Goal: Information Seeking & Learning: Check status

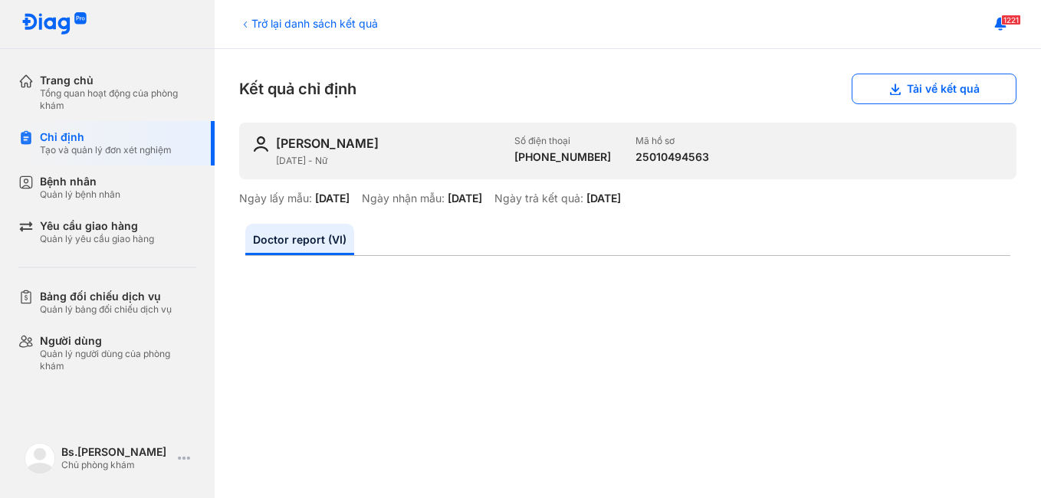
click at [128, 192] on div "Bệnh nhân Quản lý bệnh nhân" at bounding box center [118, 188] width 156 height 26
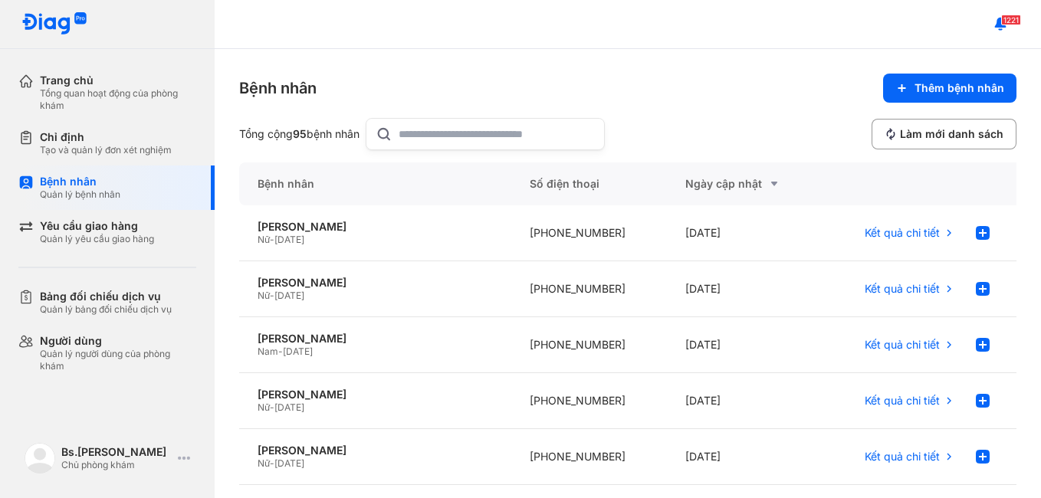
click at [544, 136] on input "text" at bounding box center [497, 134] width 196 height 31
type input "***"
click at [369, 275] on div "NGUYỄN THỊ BÍCH VÂN Nữ - 25/11/1967" at bounding box center [375, 289] width 272 height 56
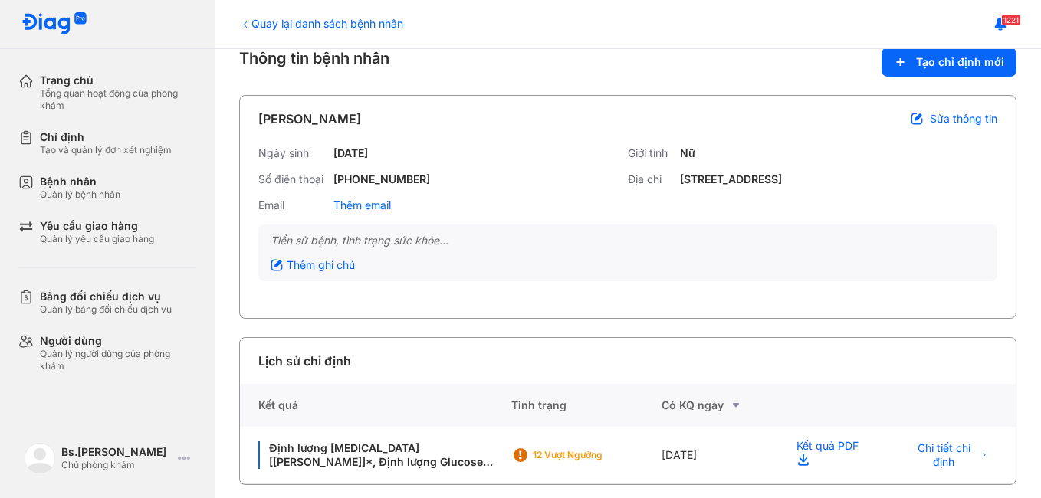
scroll to position [38, 0]
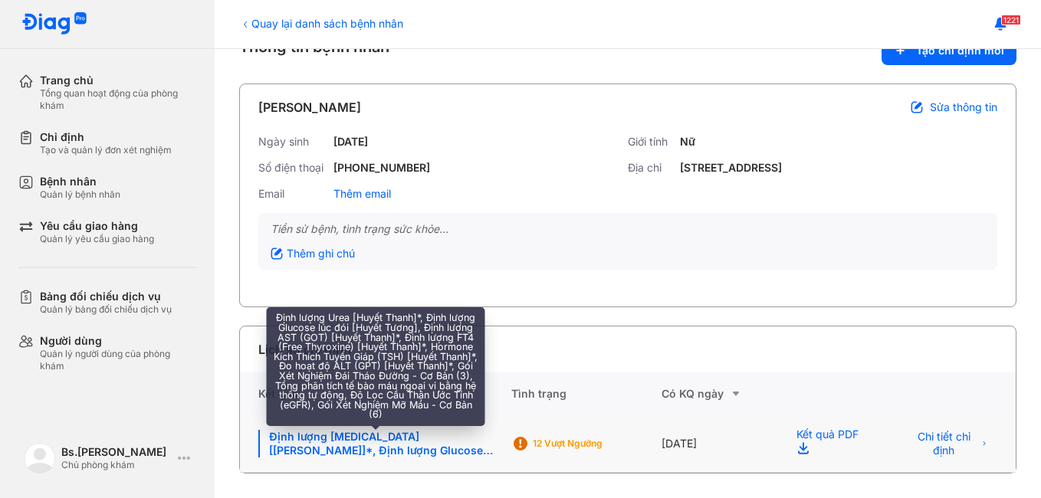
click at [454, 455] on div "Định lượng Urea [Huyết Thanh]*, Định lượng Glucose lúc đói [Huyết Tương], Định …" at bounding box center [375, 444] width 235 height 28
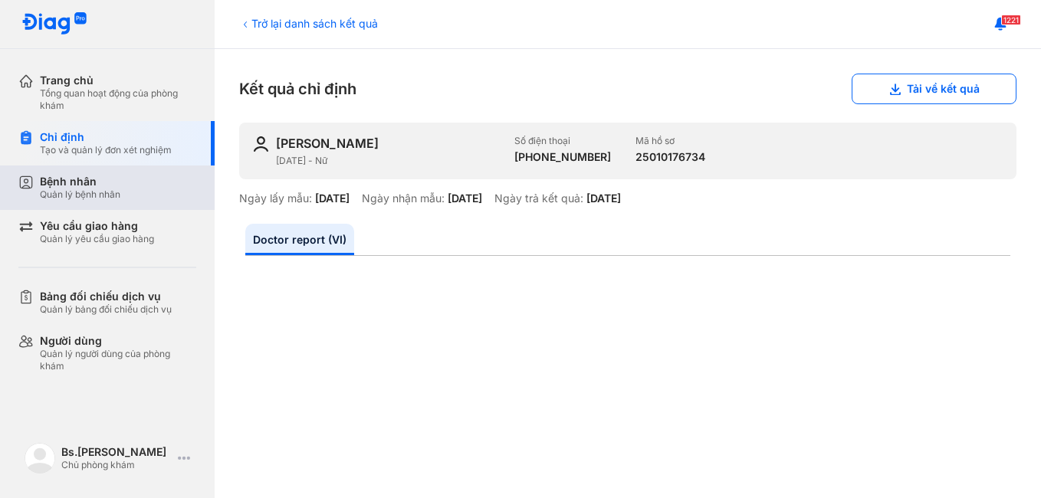
click at [87, 176] on div "Bệnh nhân" at bounding box center [80, 182] width 81 height 14
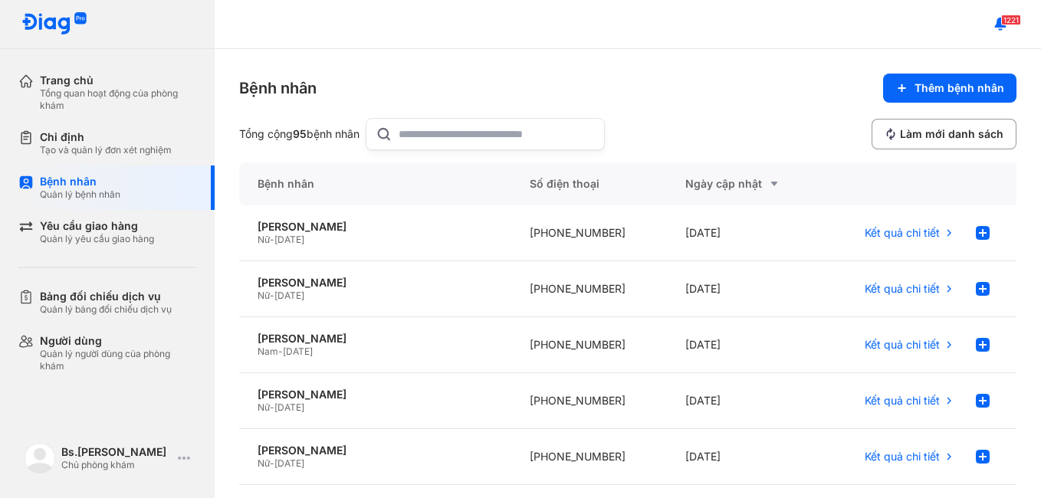
click at [439, 133] on input "text" at bounding box center [497, 134] width 196 height 31
type input "*****"
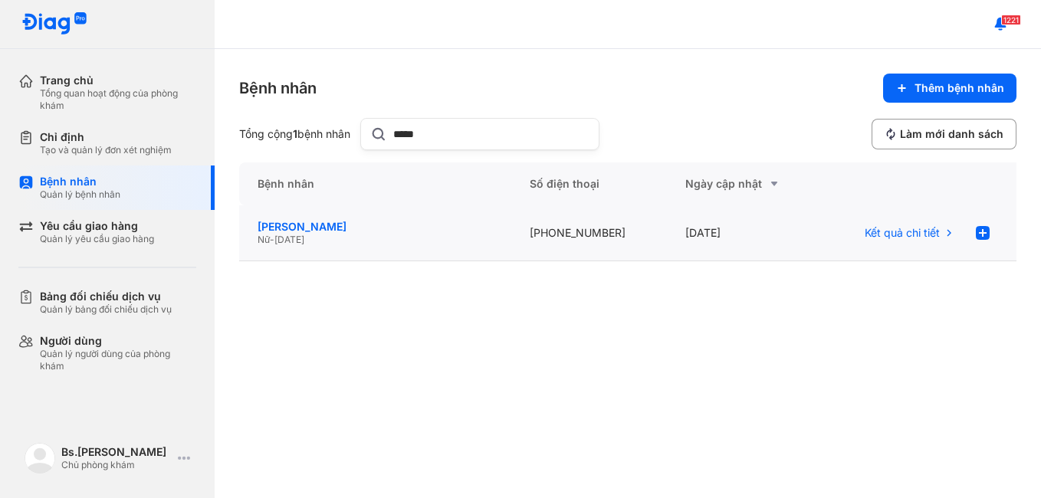
click at [291, 231] on div "[PERSON_NAME]" at bounding box center [375, 227] width 235 height 14
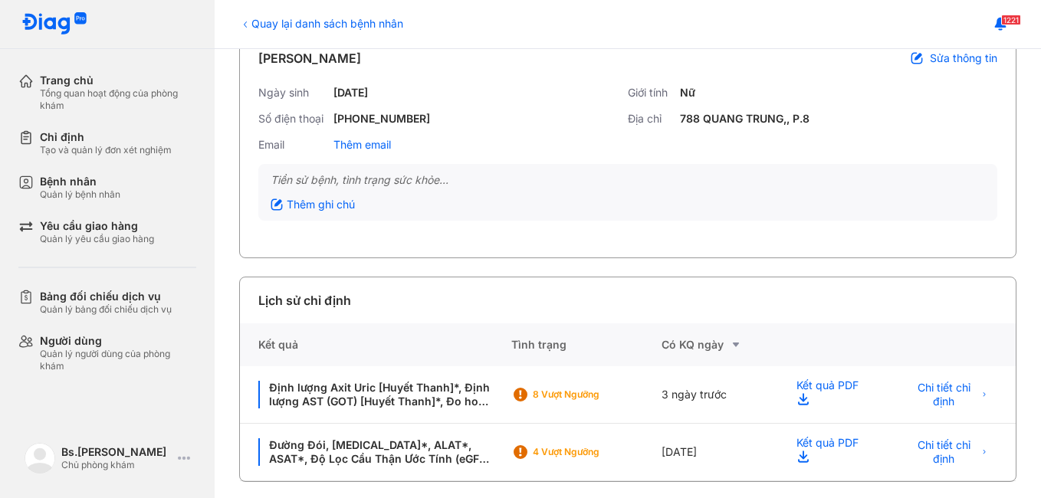
scroll to position [95, 0]
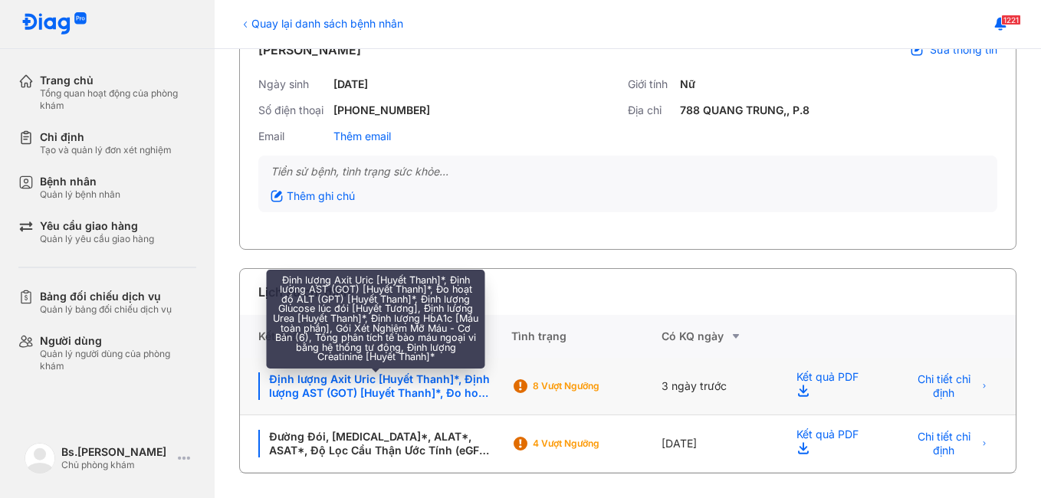
click at [429, 392] on div "Định lượng Axit Uric [Huyết Thanh]*, Định lượng AST (GOT) [Huyết Thanh]*, Đo ho…" at bounding box center [375, 387] width 235 height 28
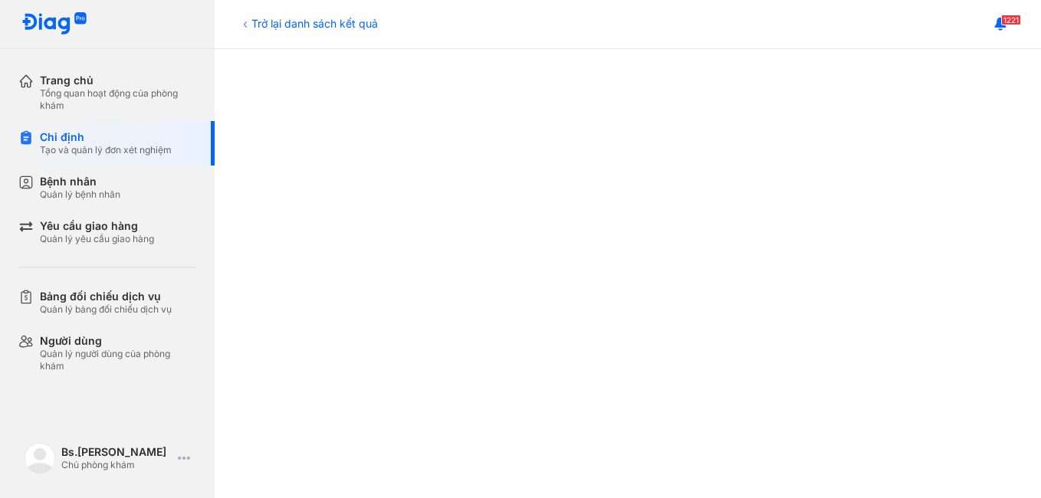
scroll to position [558, 0]
